Goal: Entertainment & Leisure: Consume media (video, audio)

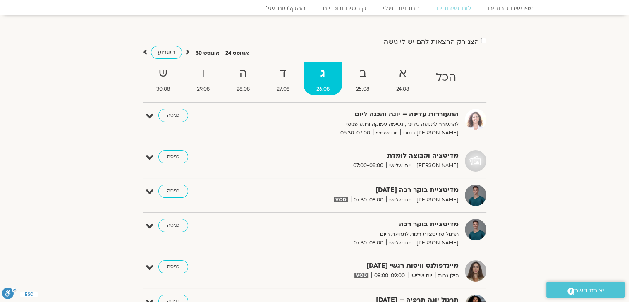
scroll to position [23, 0]
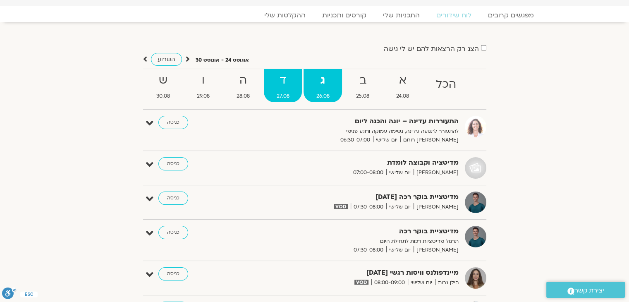
click at [287, 92] on span "27.08" at bounding box center [283, 96] width 38 height 9
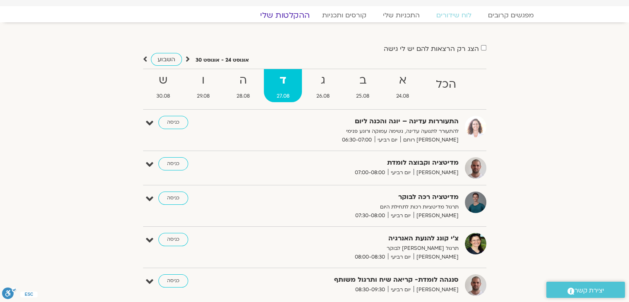
click at [279, 13] on link "ההקלטות שלי" at bounding box center [284, 15] width 69 height 10
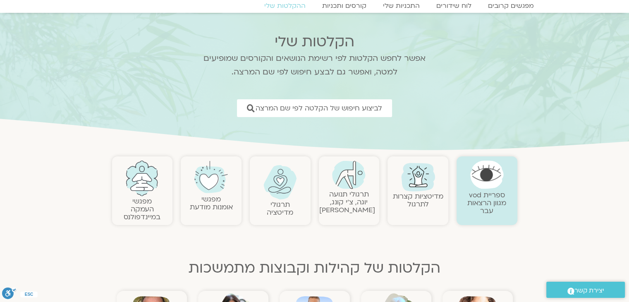
scroll to position [83, 0]
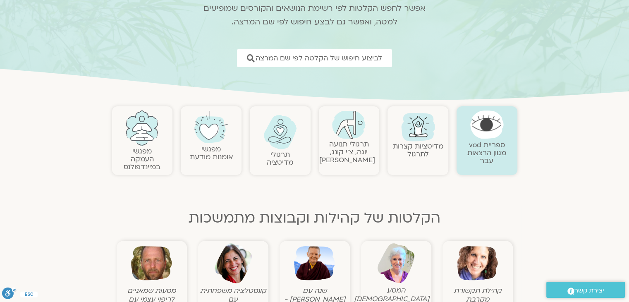
click at [351, 141] on link "תרגולי תנועה יוגה, צ׳י קונג, פלדנקרייז" at bounding box center [347, 151] width 56 height 25
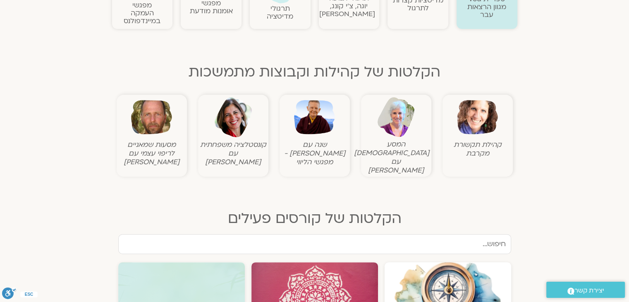
scroll to position [124, 0]
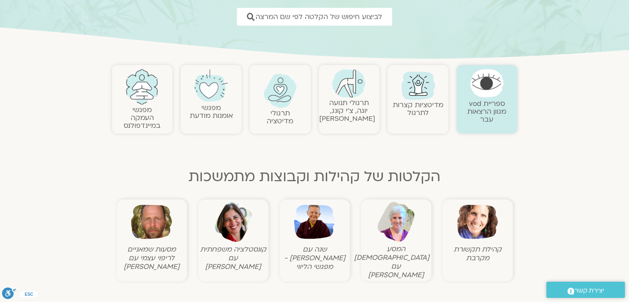
click at [341, 108] on link "תרגולי תנועה יוגה, צ׳י קונג, פלדנקרייז" at bounding box center [347, 110] width 56 height 25
click at [349, 107] on link "תרגולי תנועה יוגה, צ׳י קונג, פלדנקרייז" at bounding box center [347, 110] width 56 height 25
click at [361, 105] on link "תרגולי תנועה יוגה, צ׳י קונג, פלדנקרייז" at bounding box center [347, 110] width 56 height 25
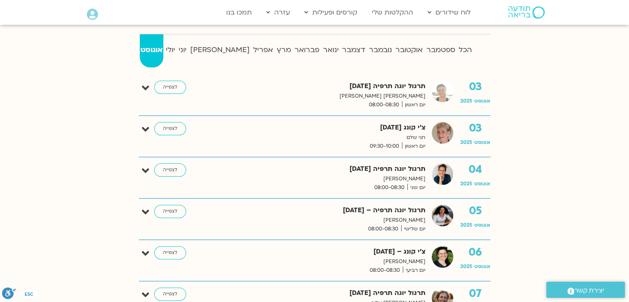
scroll to position [165, 0]
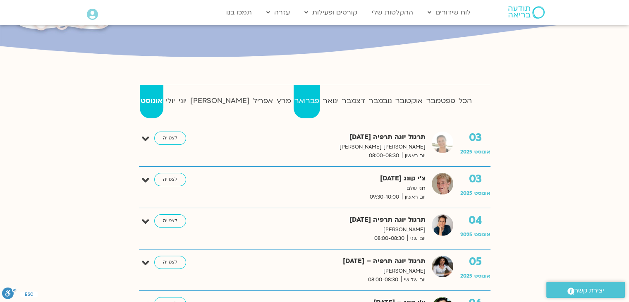
click at [294, 100] on strong "פברואר" at bounding box center [307, 101] width 27 height 12
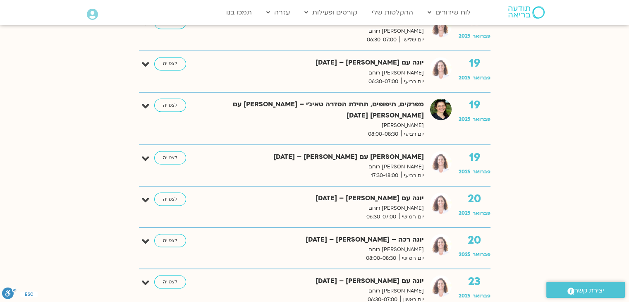
scroll to position [1488, 0]
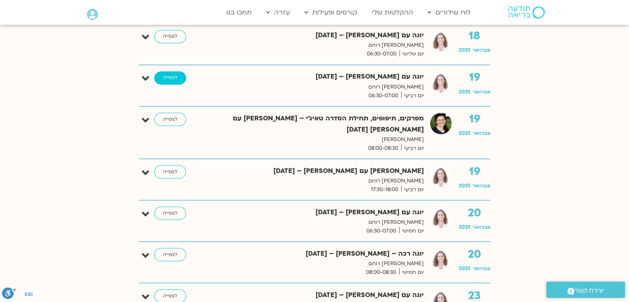
click at [168, 76] on link "לצפייה" at bounding box center [170, 77] width 32 height 13
